Goal: Information Seeking & Learning: Find contact information

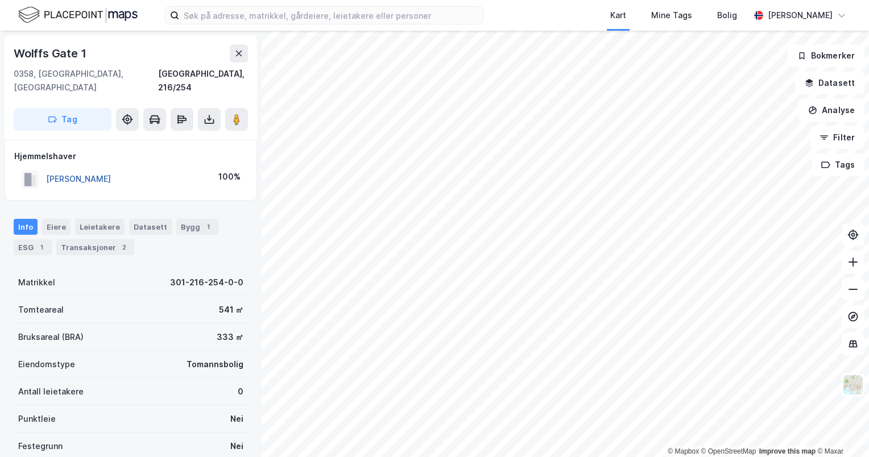
click at [0, 0] on button "SKAR PETTER" at bounding box center [0, 0] width 0 height 0
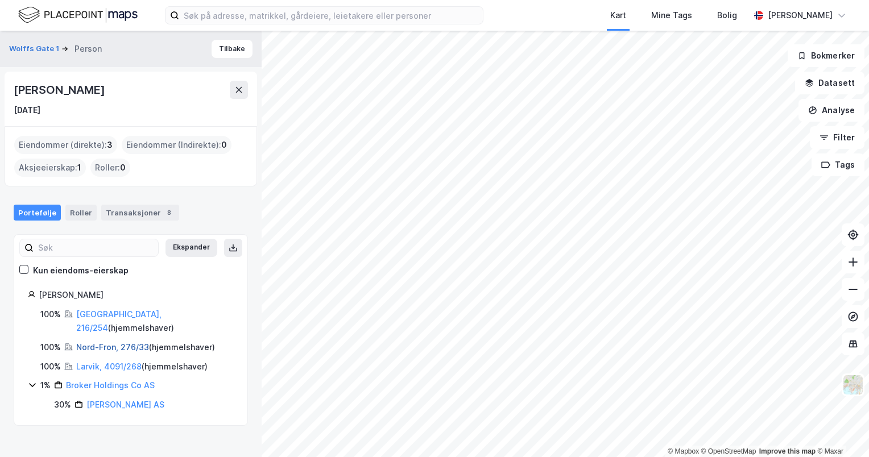
click at [105, 342] on link "Nord-Fron, 276/33" at bounding box center [112, 347] width 73 height 10
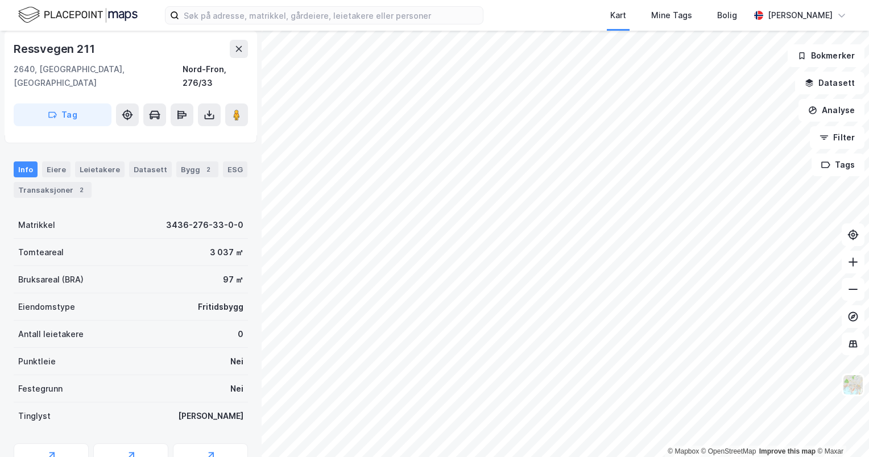
scroll to position [139, 0]
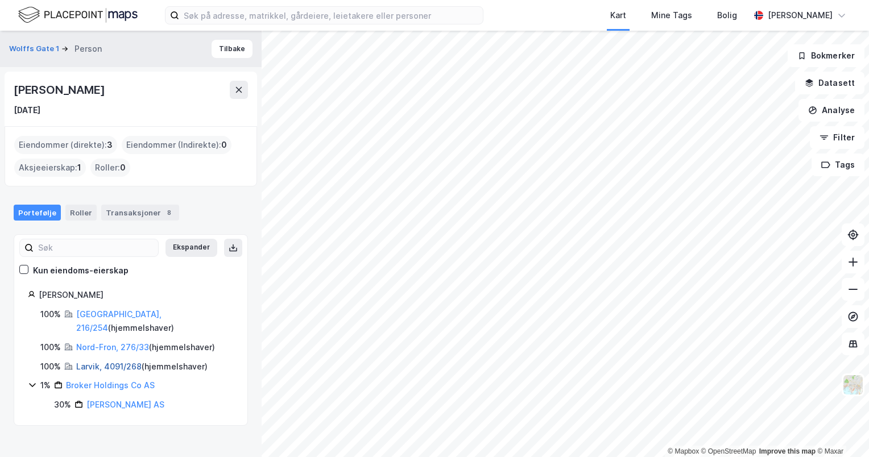
click at [102, 362] on link "Larvik, 4091/268" at bounding box center [108, 367] width 65 height 10
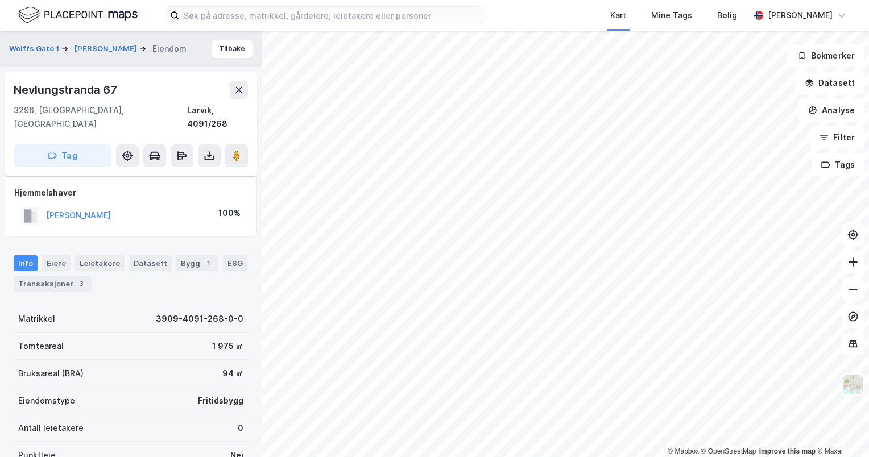
scroll to position [139, 0]
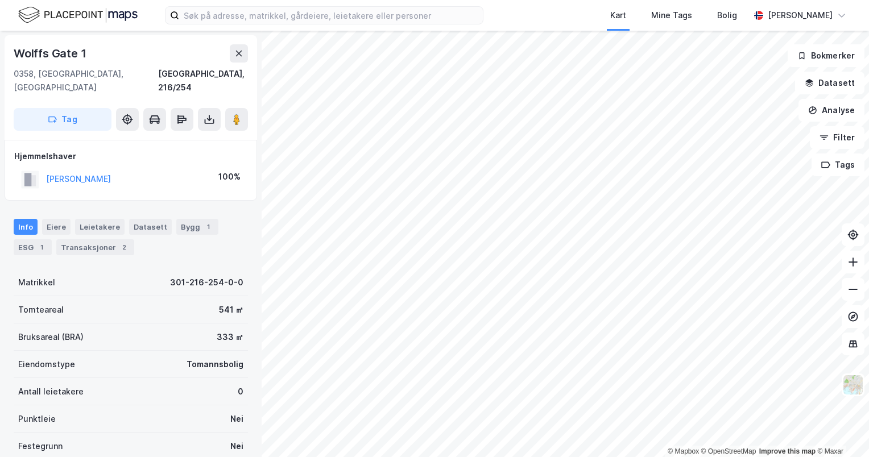
scroll to position [102, 0]
click at [56, 219] on div "Eiere" at bounding box center [56, 227] width 28 height 16
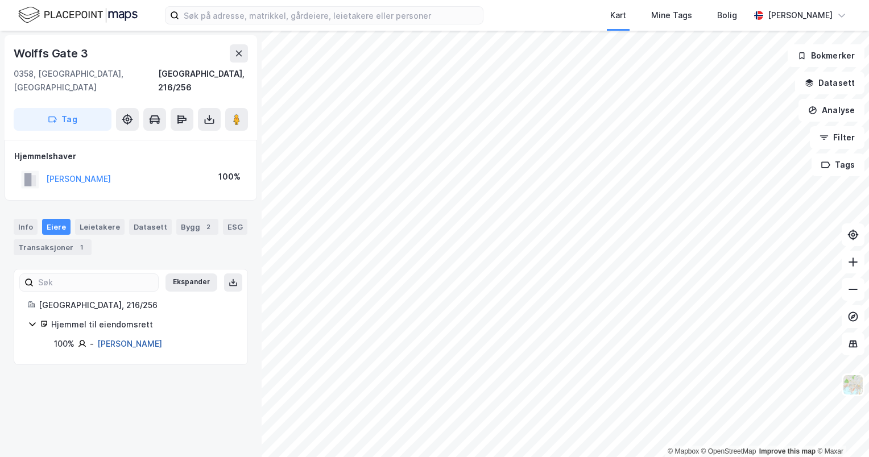
drag, startPoint x: 176, startPoint y: 330, endPoint x: 98, endPoint y: 327, distance: 77.4
click at [98, 337] on div "100% - Langmark Frøydis" at bounding box center [144, 344] width 180 height 14
copy link "Langmark Frøydis"
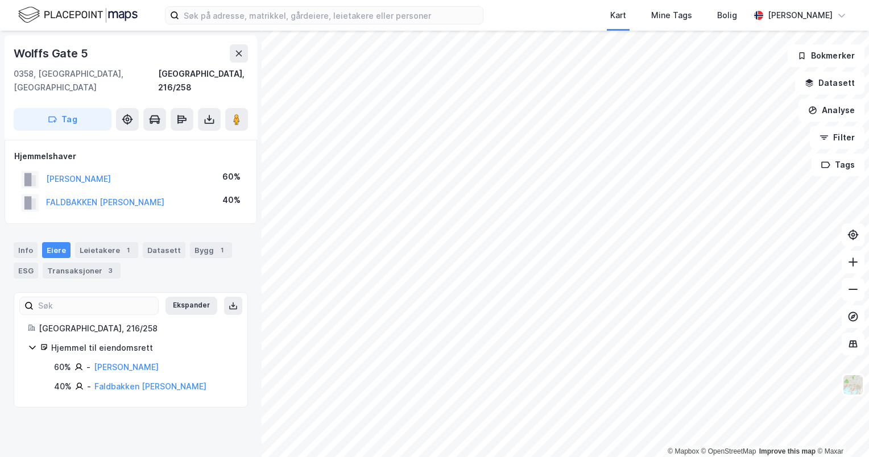
drag, startPoint x: 186, startPoint y: 347, endPoint x: 89, endPoint y: 359, distance: 98.5
click at [89, 360] on div "60% - Ekblad Ida Faldbakken" at bounding box center [144, 367] width 180 height 14
copy div "Ekblad Ida Faldbakken"
click at [122, 362] on link "Ekblad Ida Faldbakken" at bounding box center [126, 367] width 65 height 10
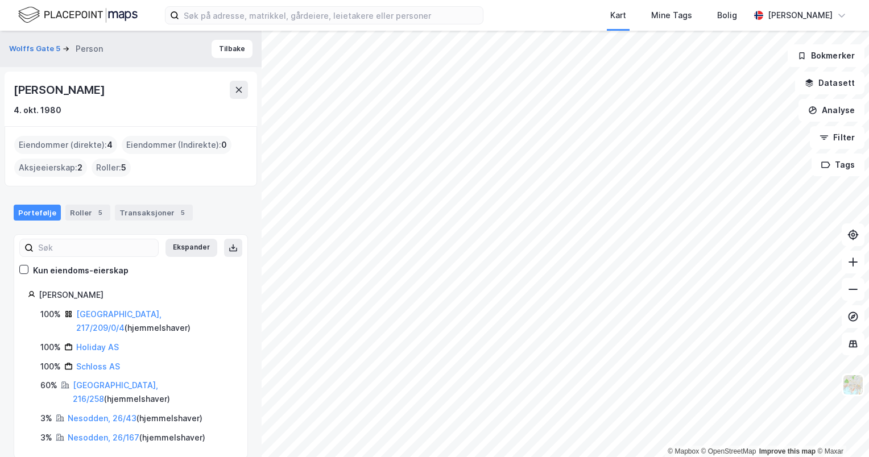
drag, startPoint x: 160, startPoint y: 327, endPoint x: 155, endPoint y: 325, distance: 5.9
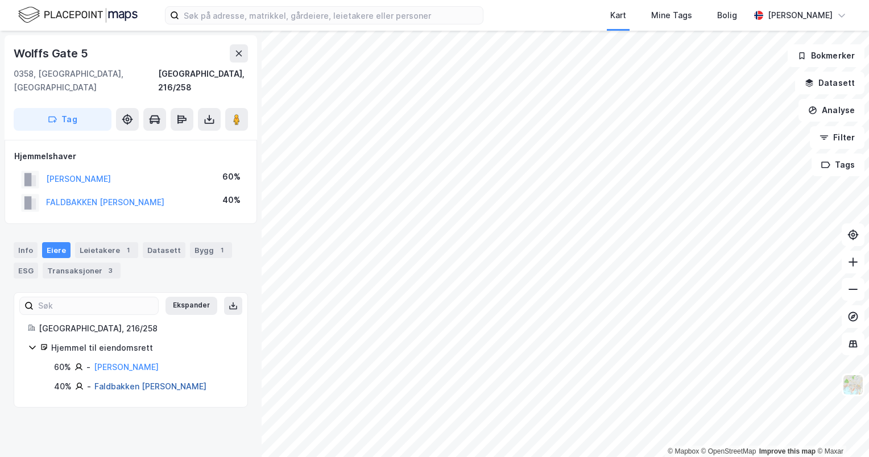
click at [104, 381] on link "Faldbakken Matias Ekblad" at bounding box center [150, 386] width 112 height 10
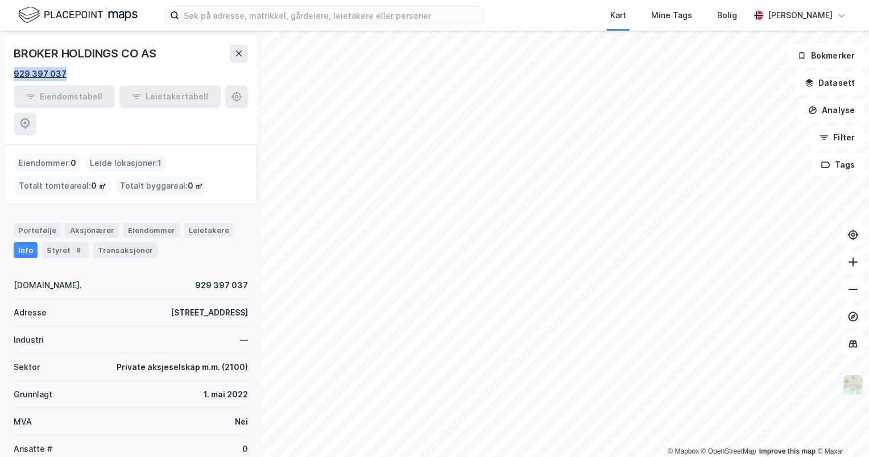
drag, startPoint x: 72, startPoint y: 77, endPoint x: 38, endPoint y: 74, distance: 34.8
click at [11, 76] on div "BROKER HOLDINGS CO AS 929 397 037 Eiendomstabell Leietakertabell" at bounding box center [131, 89] width 252 height 109
copy div "929 397 037"
